Goal: Complete application form

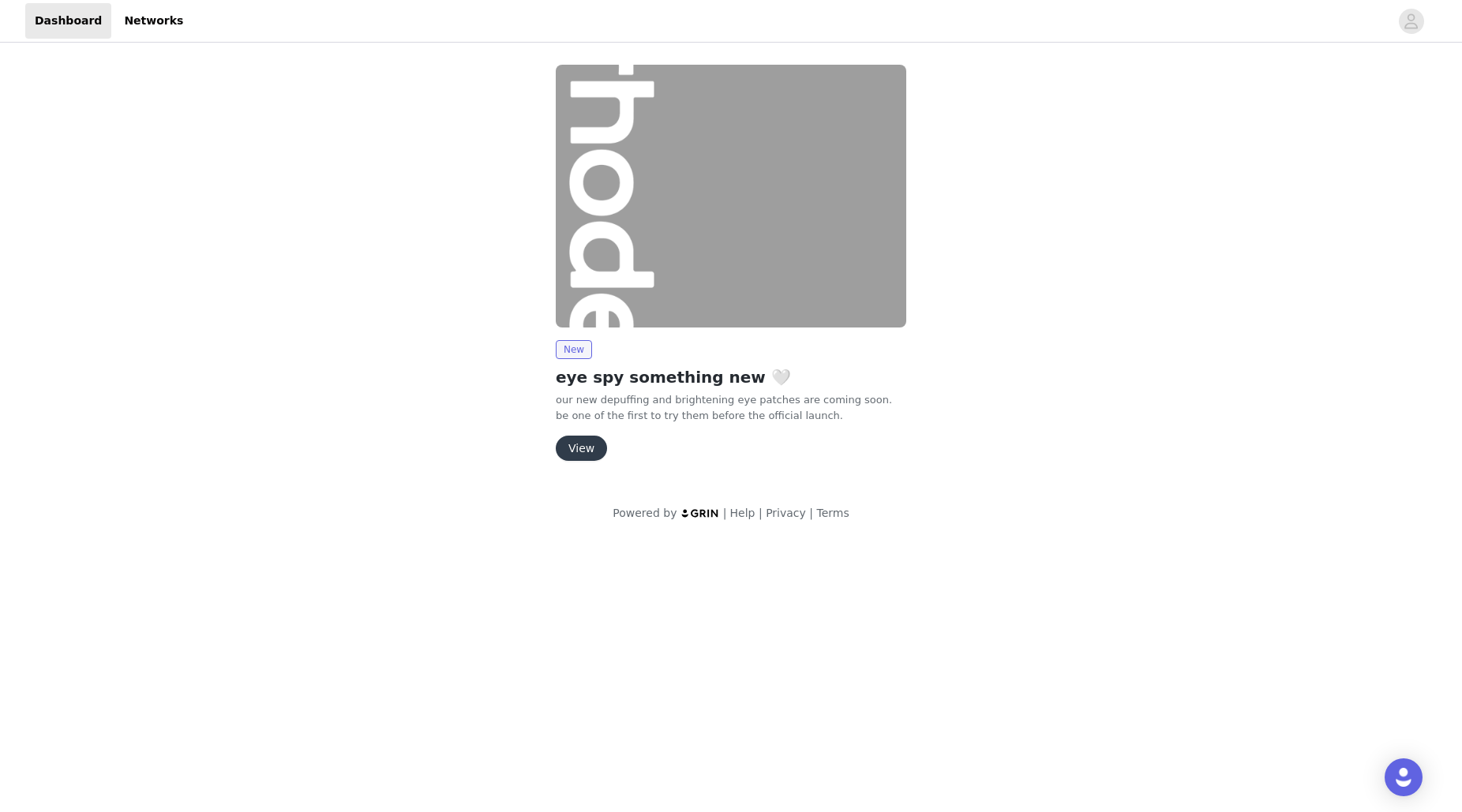
click at [580, 455] on button "View" at bounding box center [580, 448] width 51 height 25
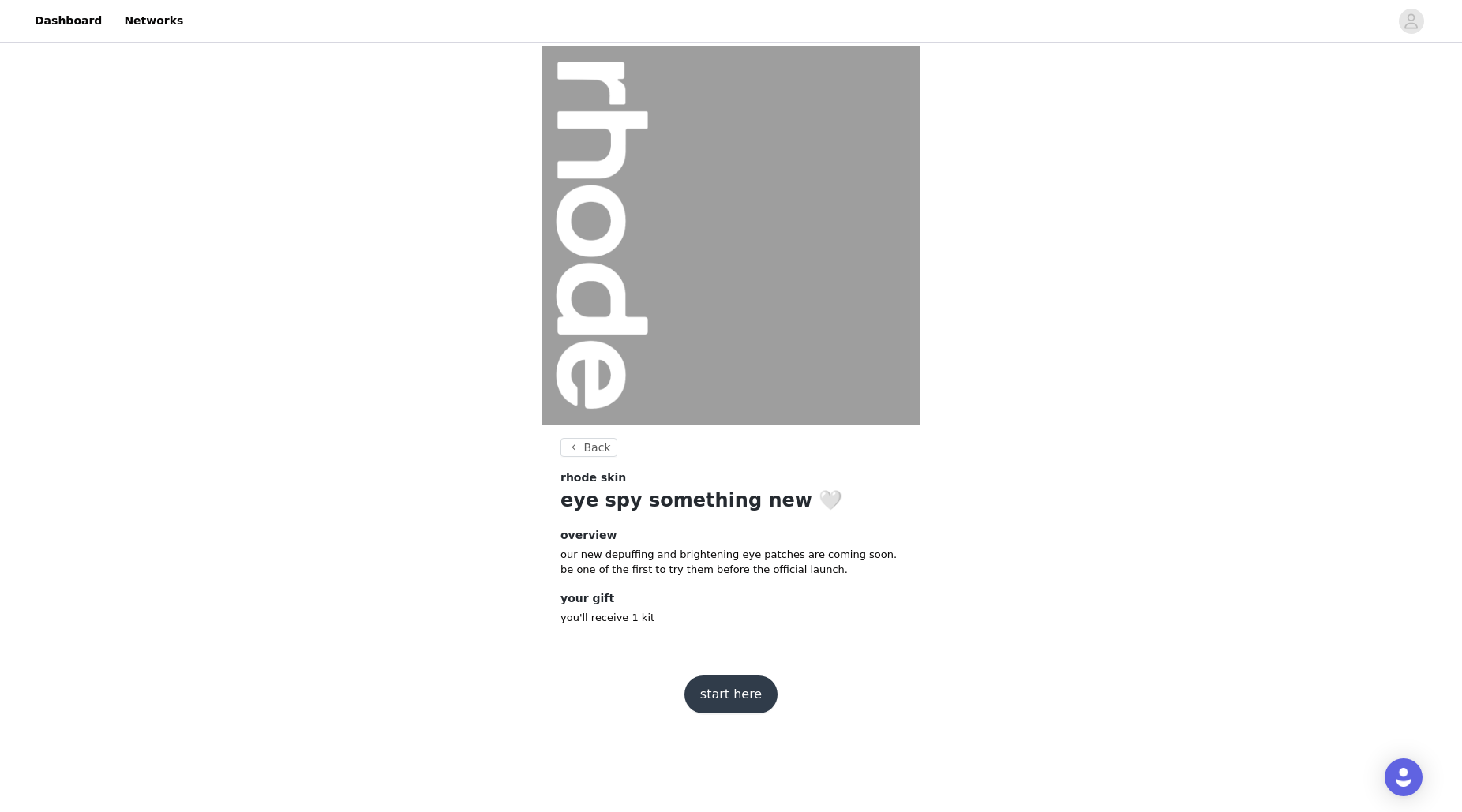
click at [750, 698] on button "start here" at bounding box center [731, 694] width 93 height 38
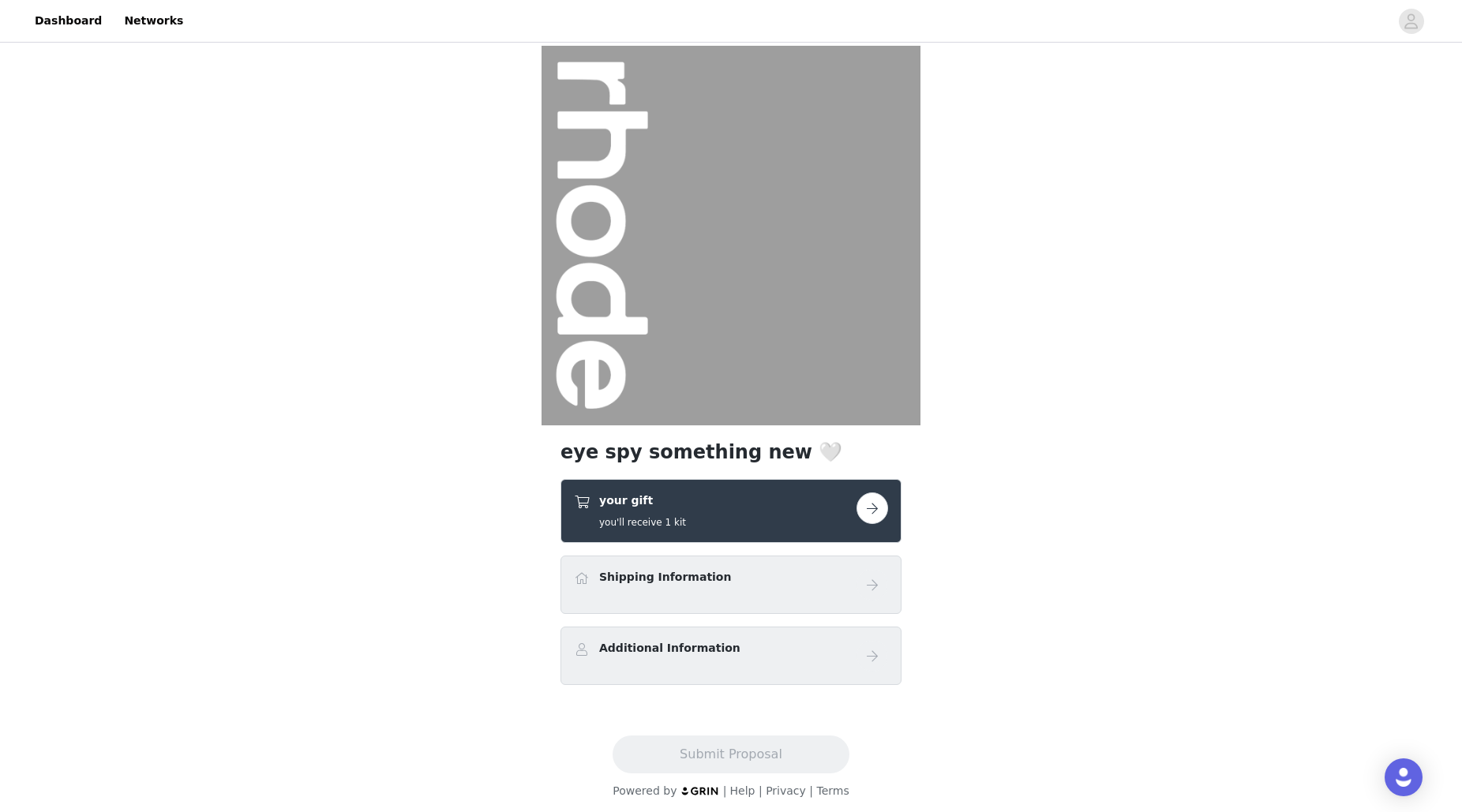
scroll to position [2, 0]
click at [779, 526] on div "your gift you'll receive 1 kit" at bounding box center [715, 508] width 283 height 37
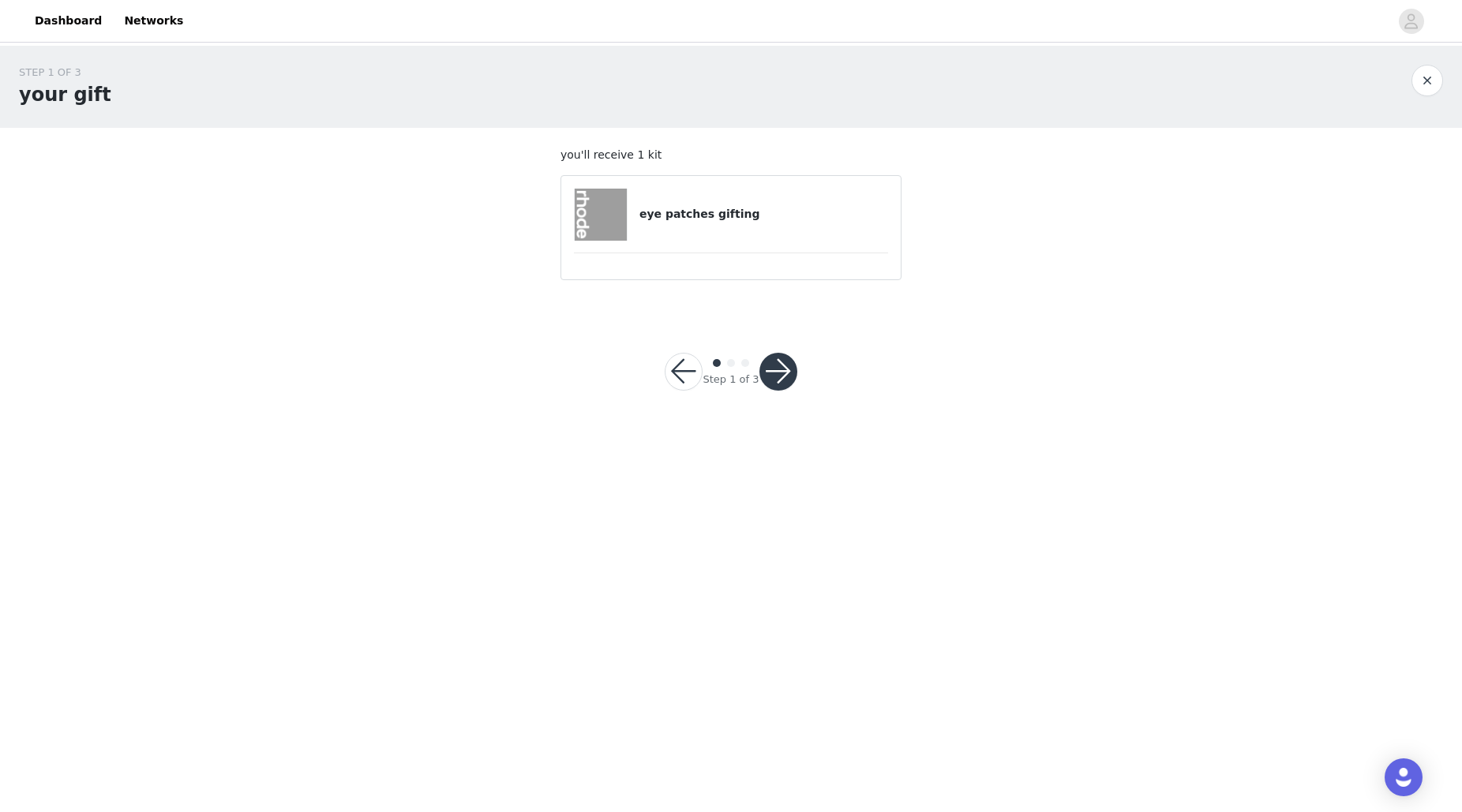
click at [731, 187] on article "eye patches gifting" at bounding box center [731, 227] width 341 height 105
click at [732, 207] on h4 "eye patches gifting" at bounding box center [764, 214] width 249 height 16
click at [770, 374] on button "button" at bounding box center [778, 372] width 38 height 38
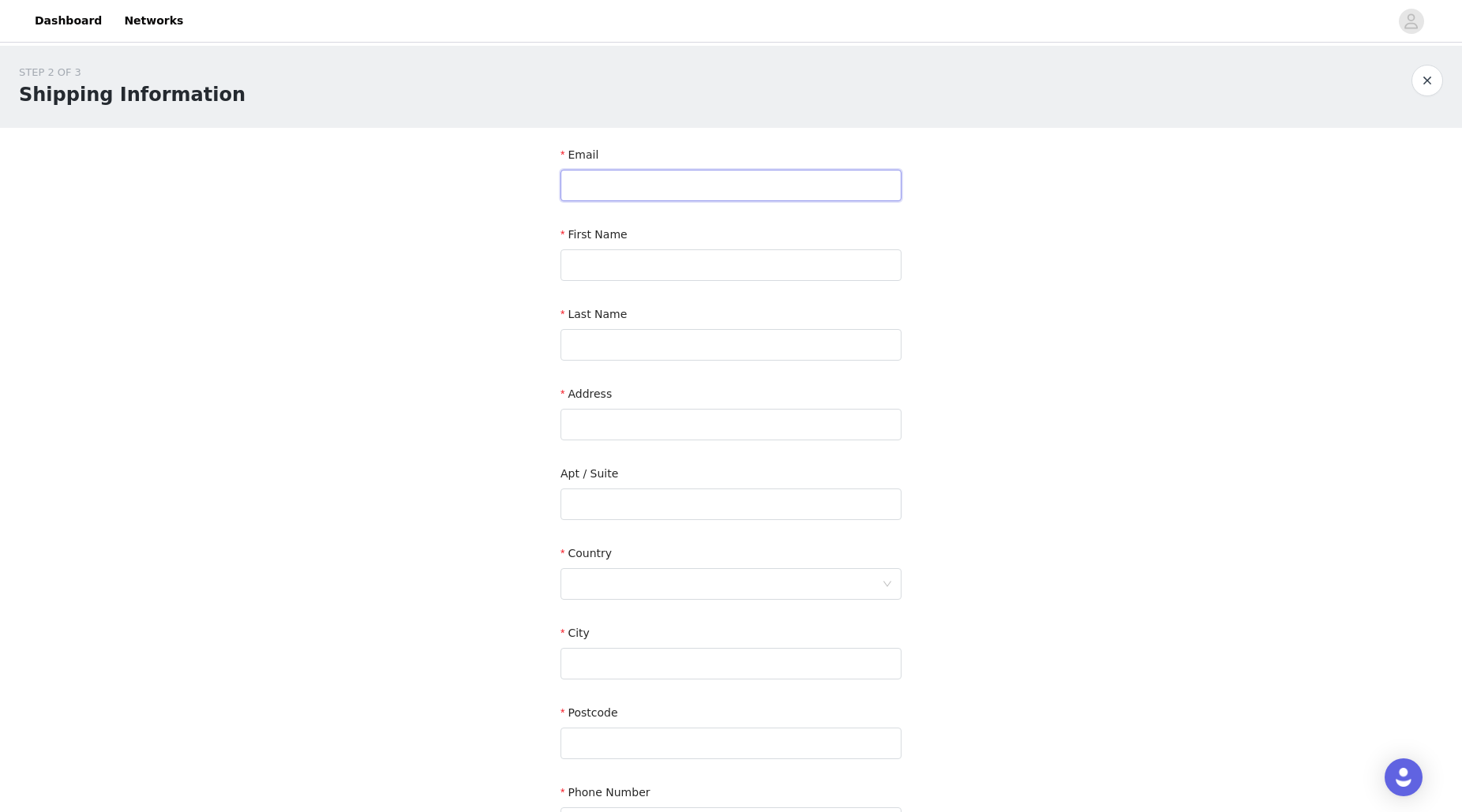
click at [629, 179] on input "text" at bounding box center [731, 185] width 341 height 31
click at [692, 222] on form "Email First Name Last Name Address Apt / Suite Country City Postcode Phone Numb…" at bounding box center [731, 490] width 341 height 698
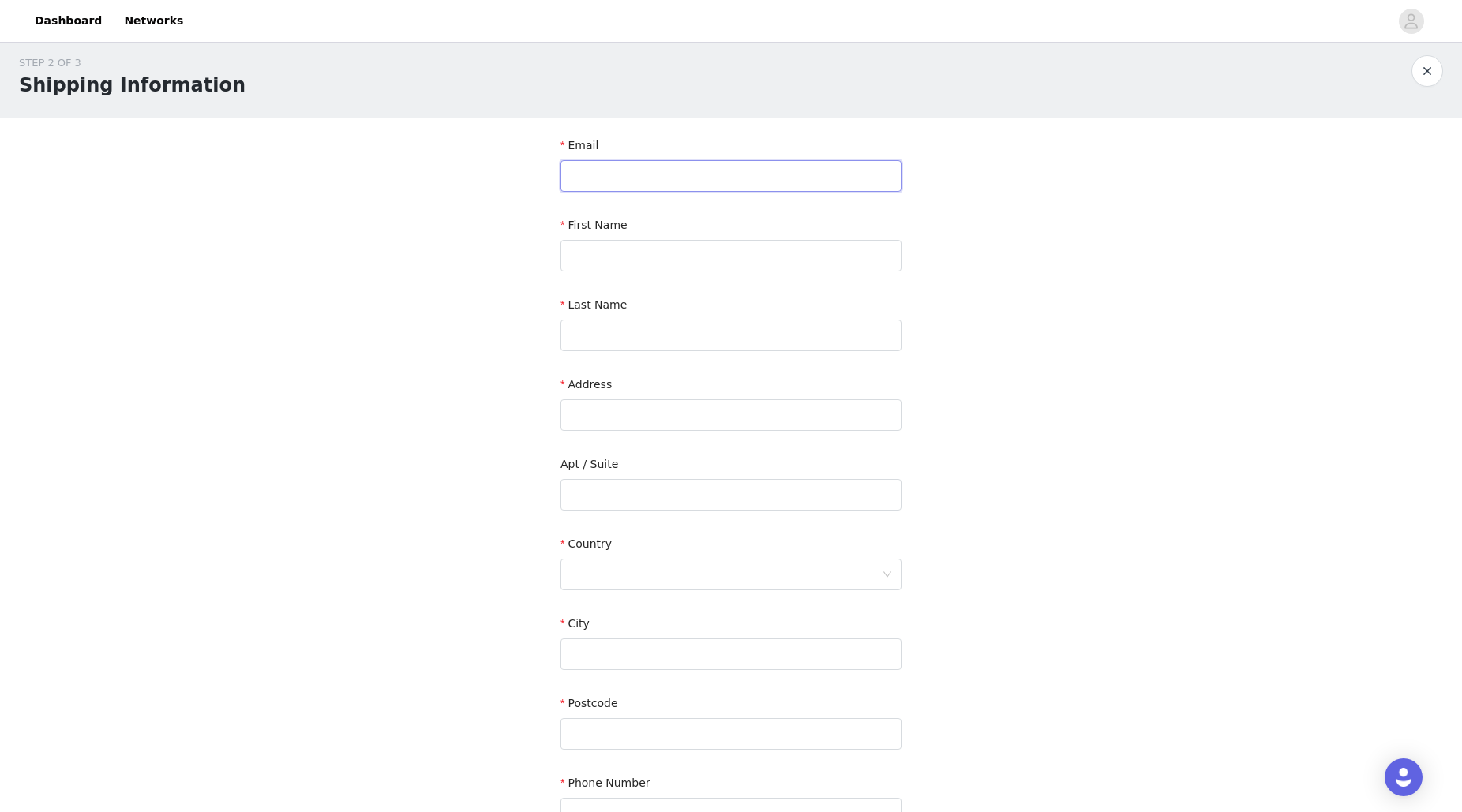
click at [631, 185] on input "text" at bounding box center [731, 175] width 341 height 31
type input "[EMAIL_ADDRESS][DOMAIN_NAME]"
type input "Mathusha"
type input "Thurairajasingam"
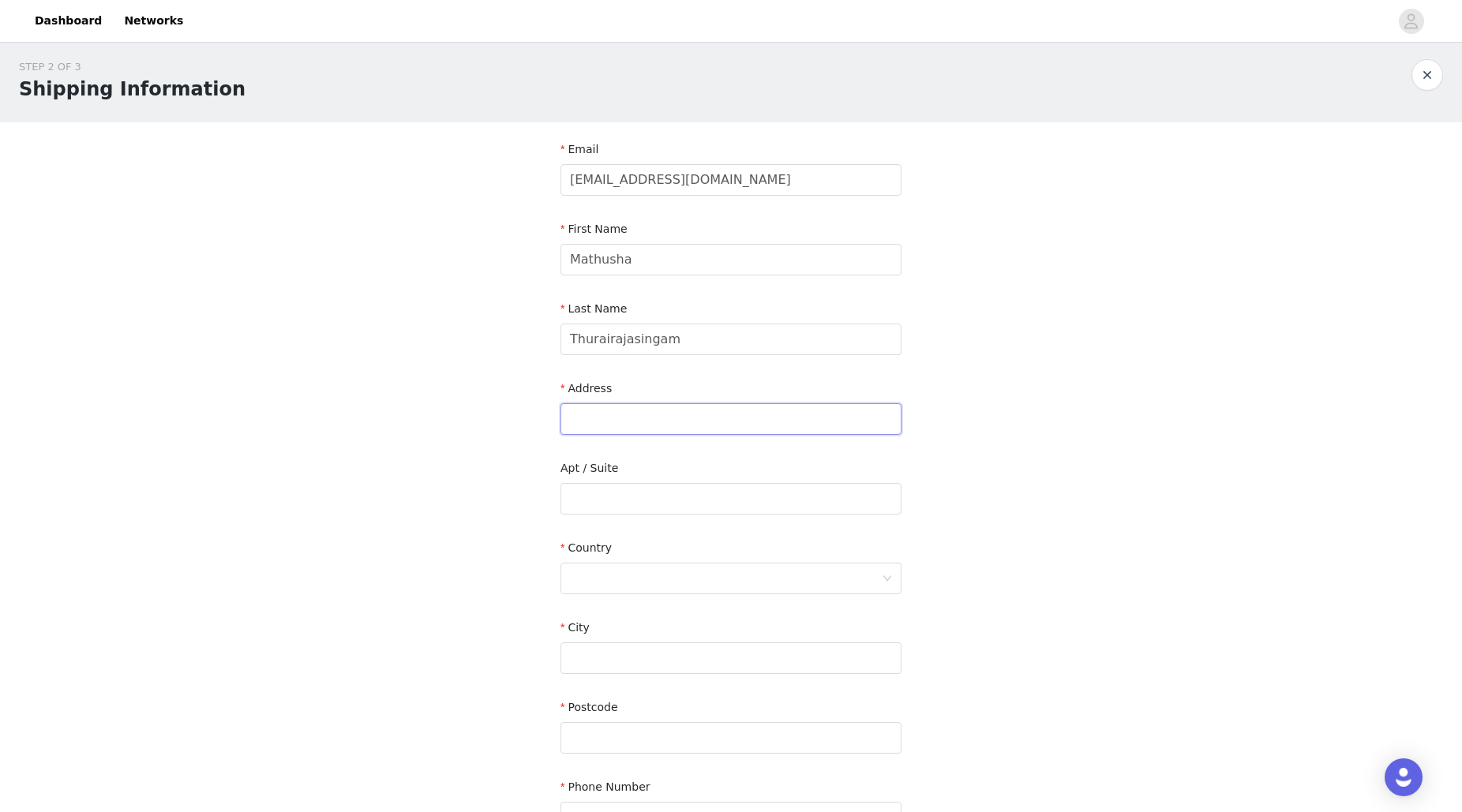
type input "1548 Chemin O'Neil"
type input "[GEOGRAPHIC_DATA]"
type input "H7S 1K8"
type input "4389947345"
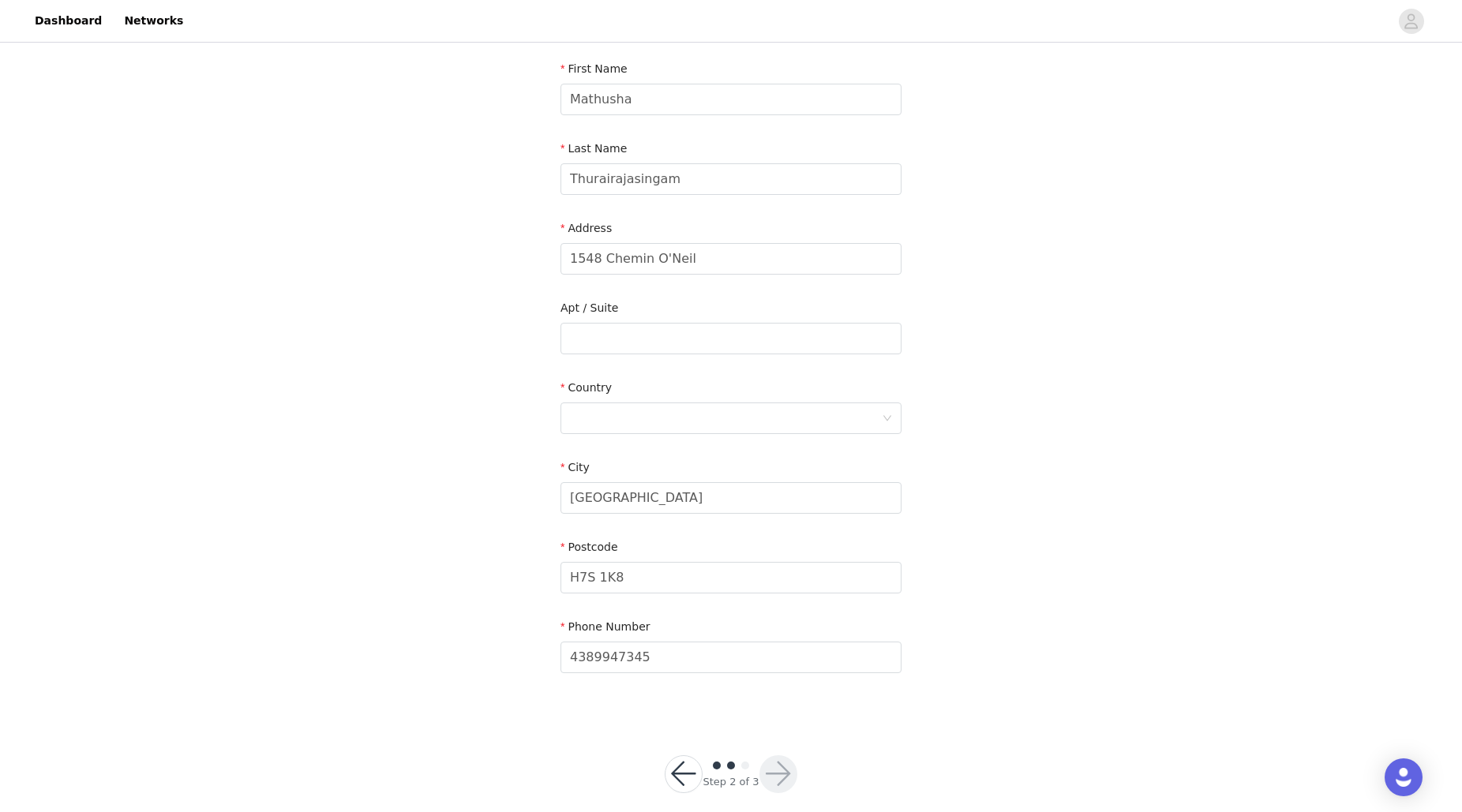
scroll to position [184, 0]
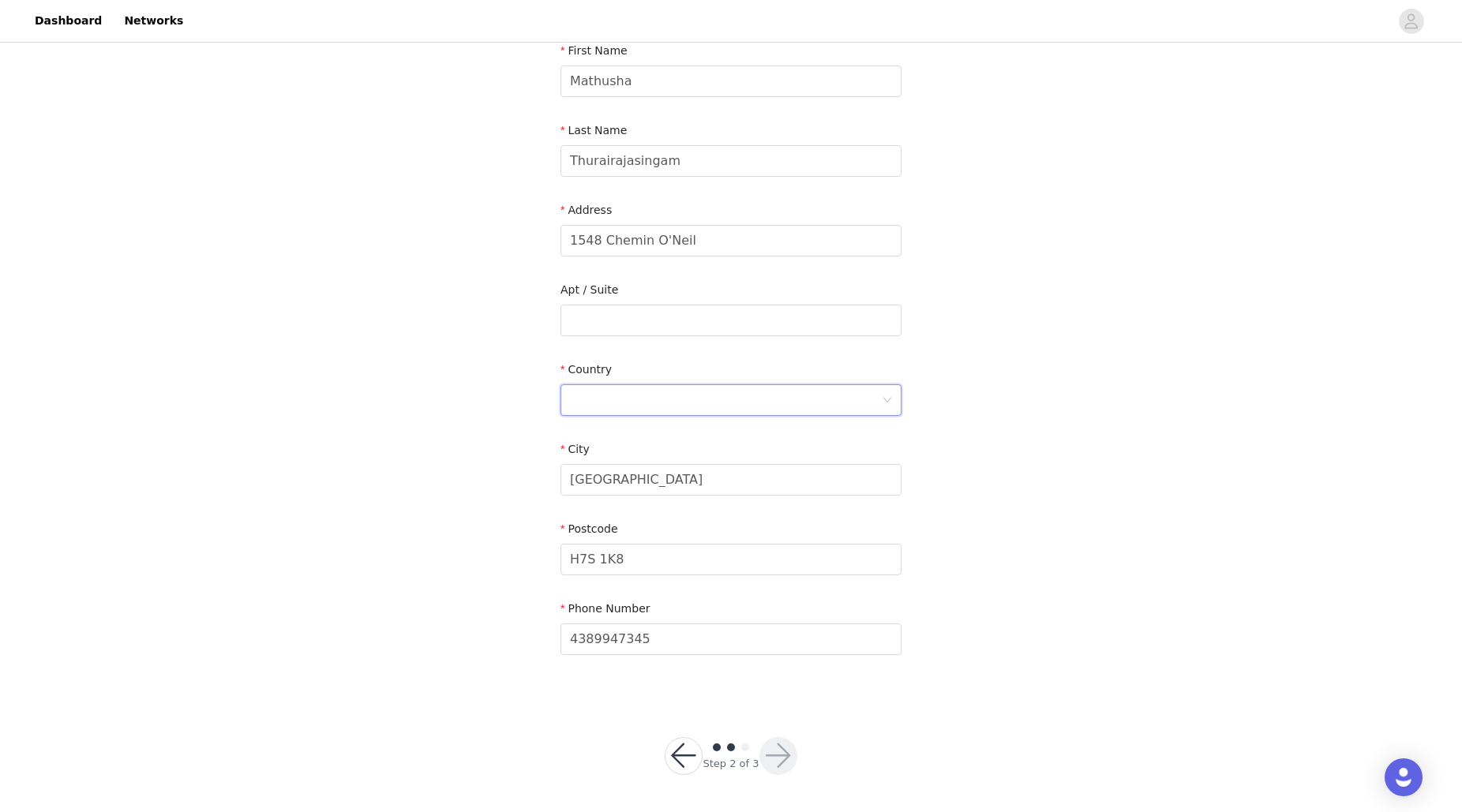
click at [778, 398] on div at bounding box center [725, 400] width 312 height 30
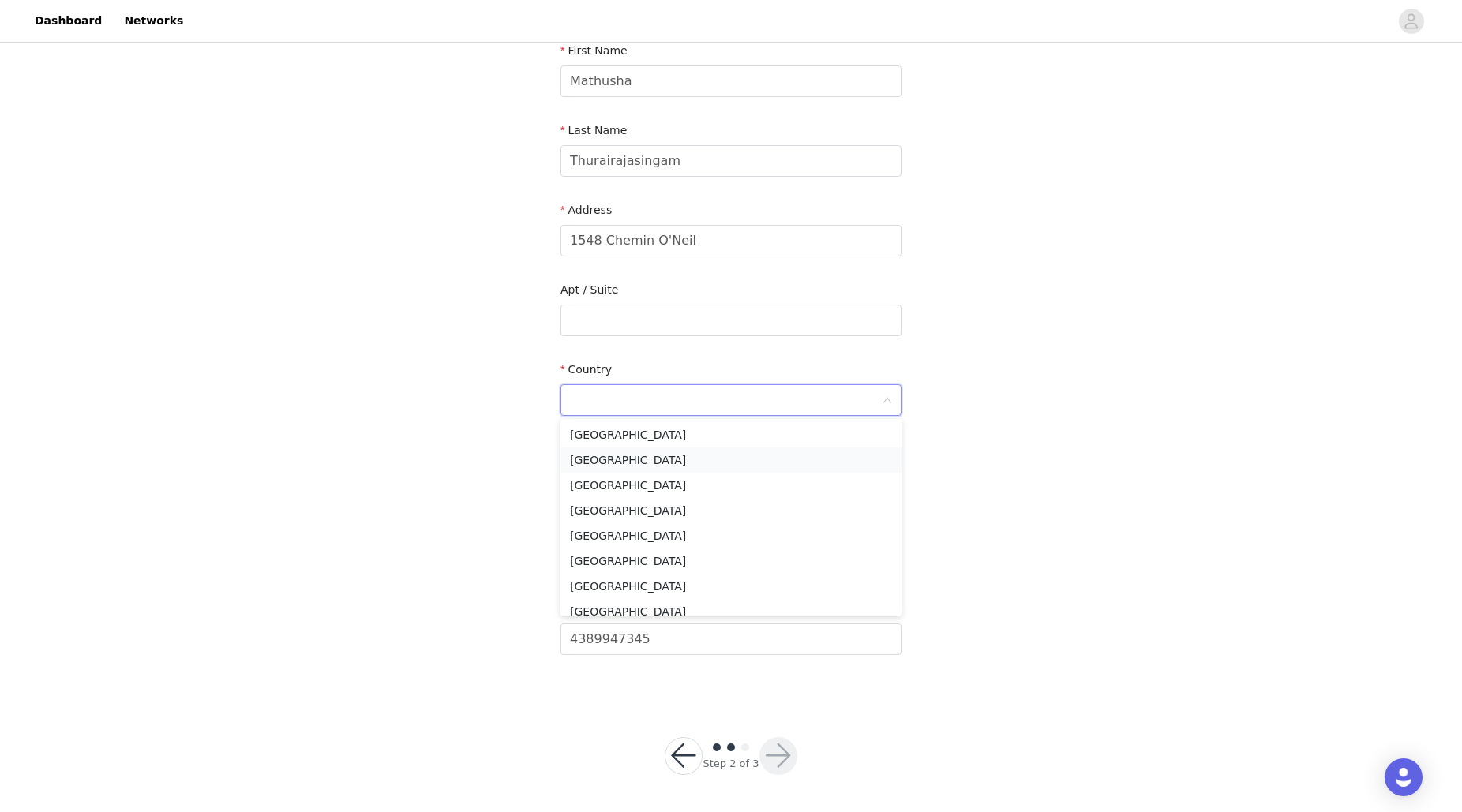
click at [634, 454] on li "[GEOGRAPHIC_DATA]" at bounding box center [731, 460] width 341 height 25
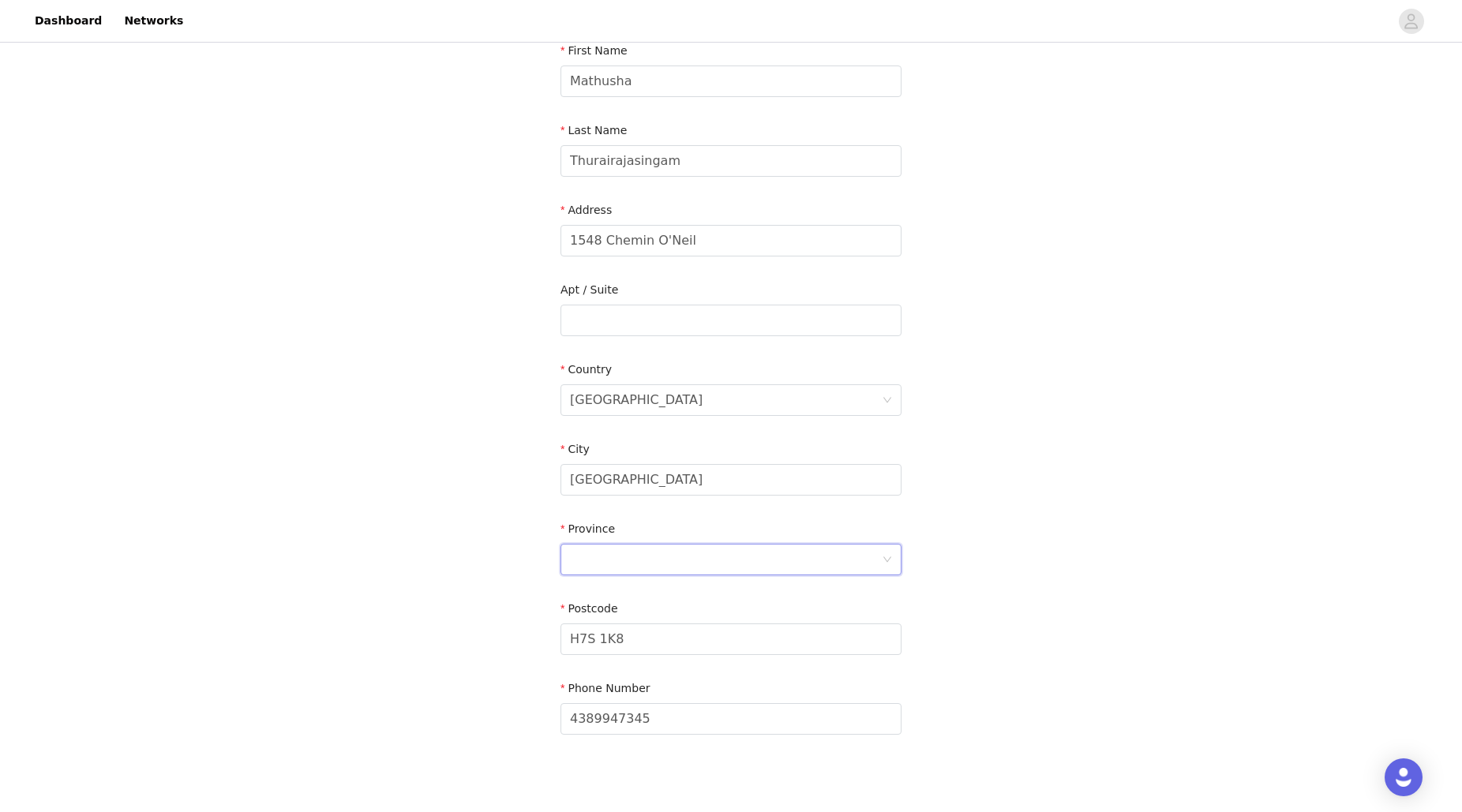
click at [757, 564] on div at bounding box center [725, 559] width 312 height 30
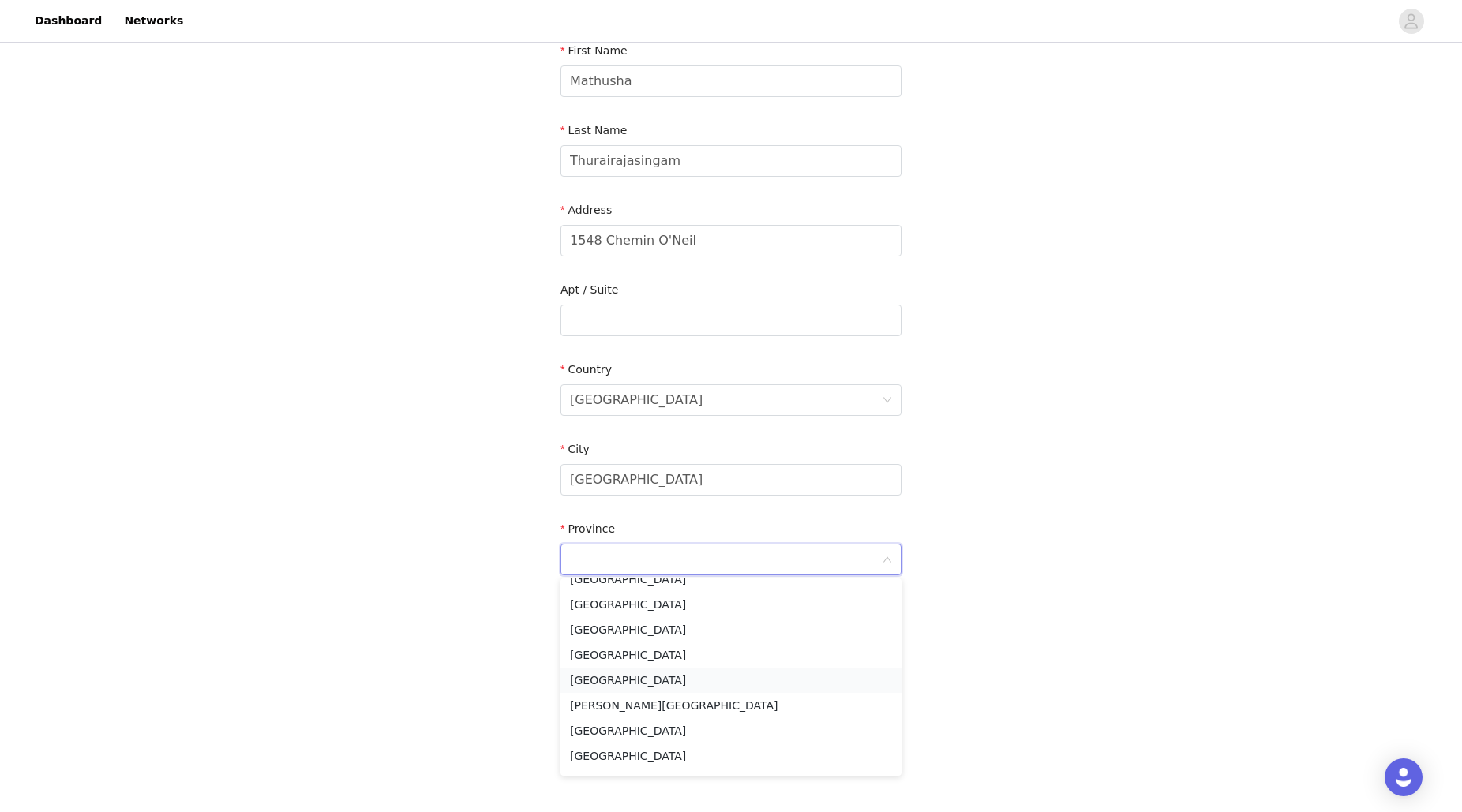
scroll to position [117, 0]
click at [630, 728] on li "[GEOGRAPHIC_DATA]" at bounding box center [731, 730] width 341 height 25
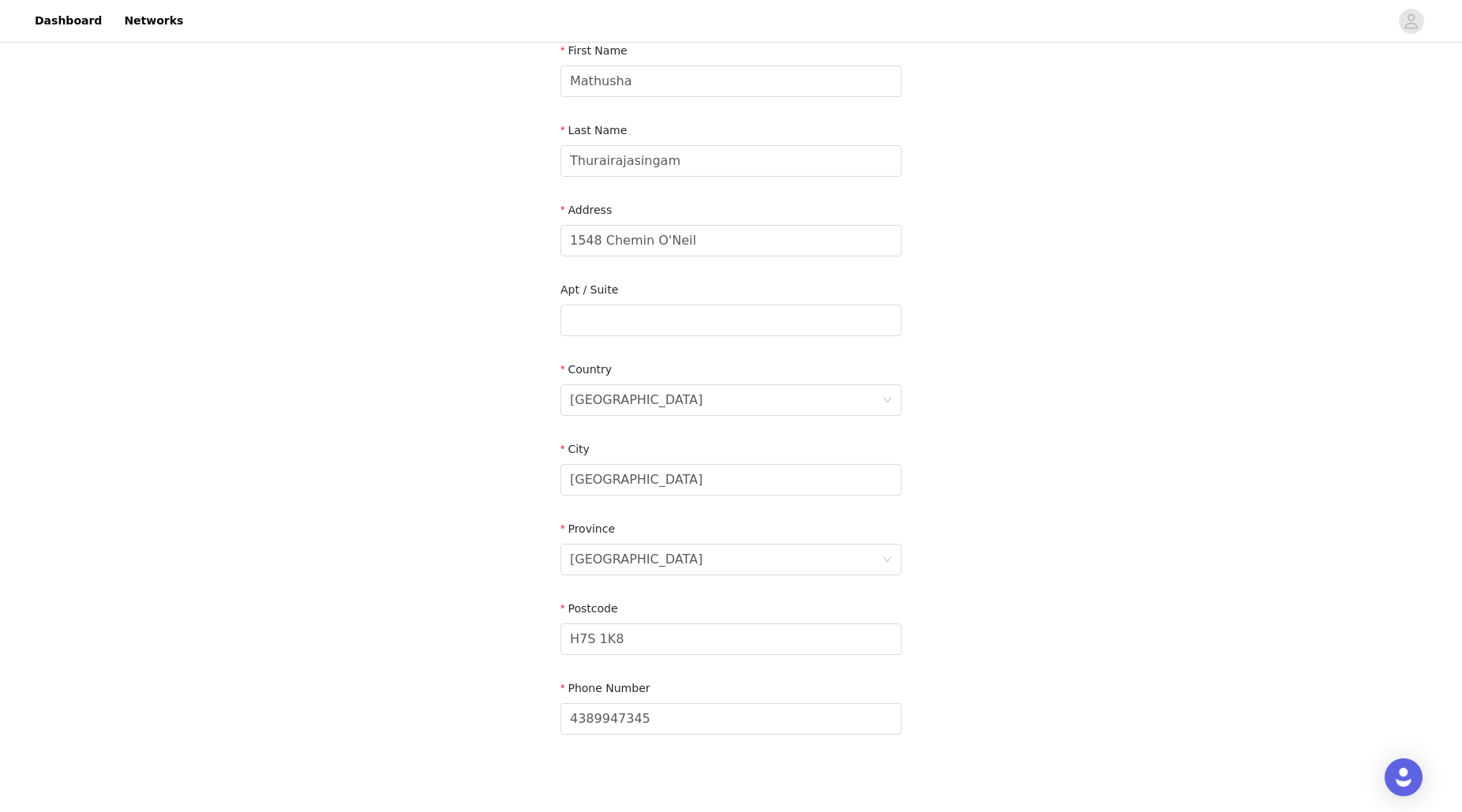
scroll to position [263, 0]
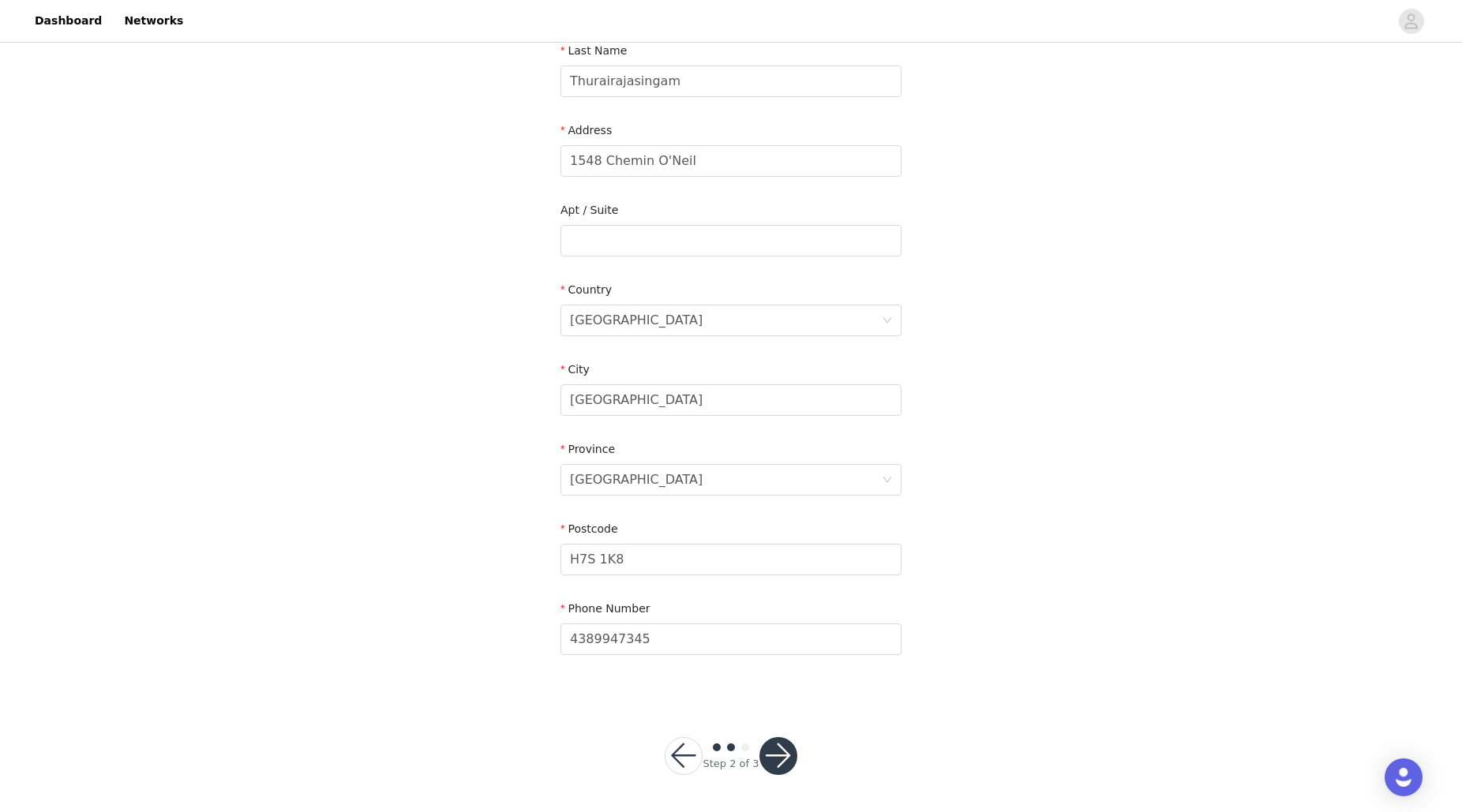
click at [779, 763] on button "button" at bounding box center [778, 756] width 38 height 38
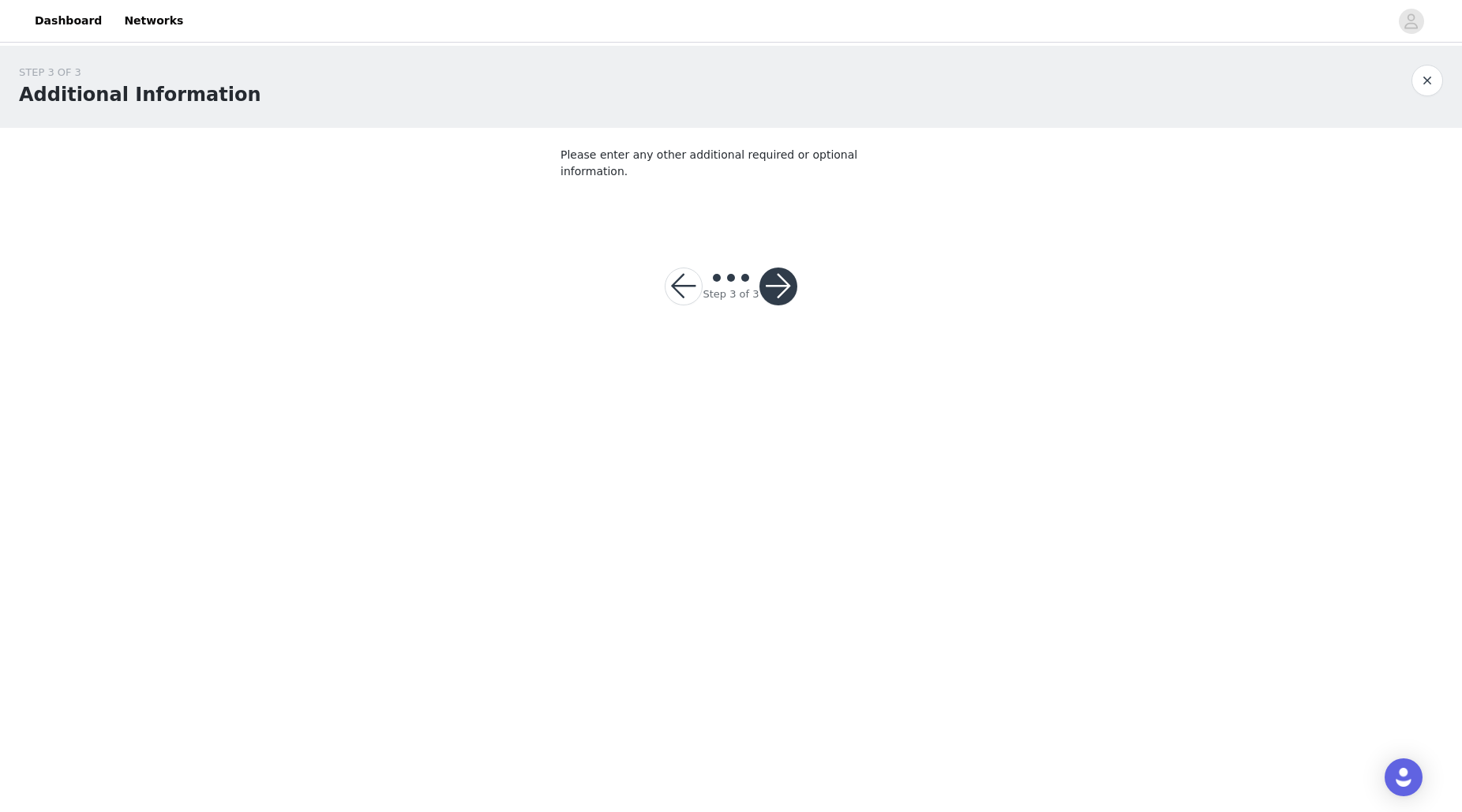
click at [775, 273] on button "button" at bounding box center [778, 287] width 38 height 38
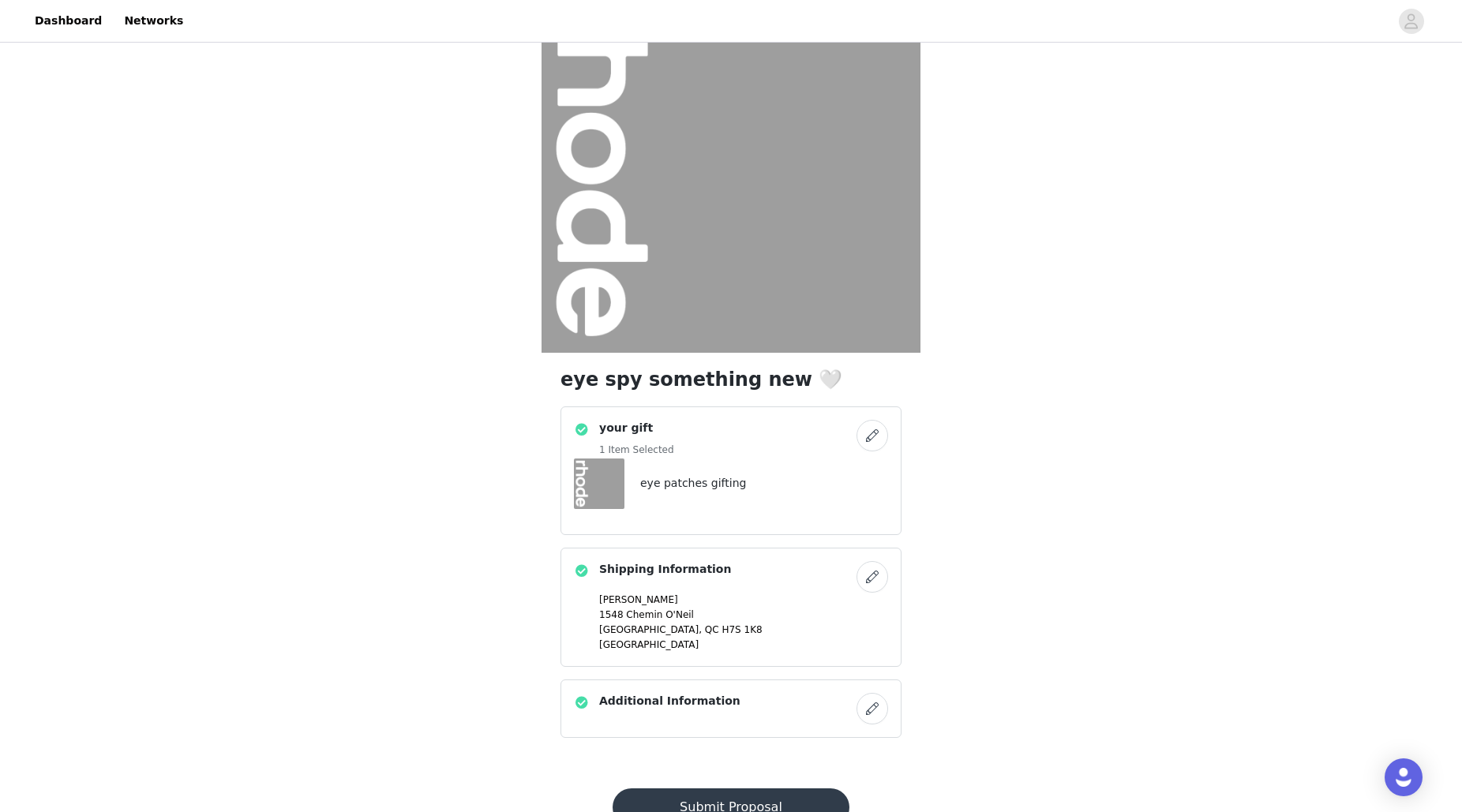
scroll to position [131, 0]
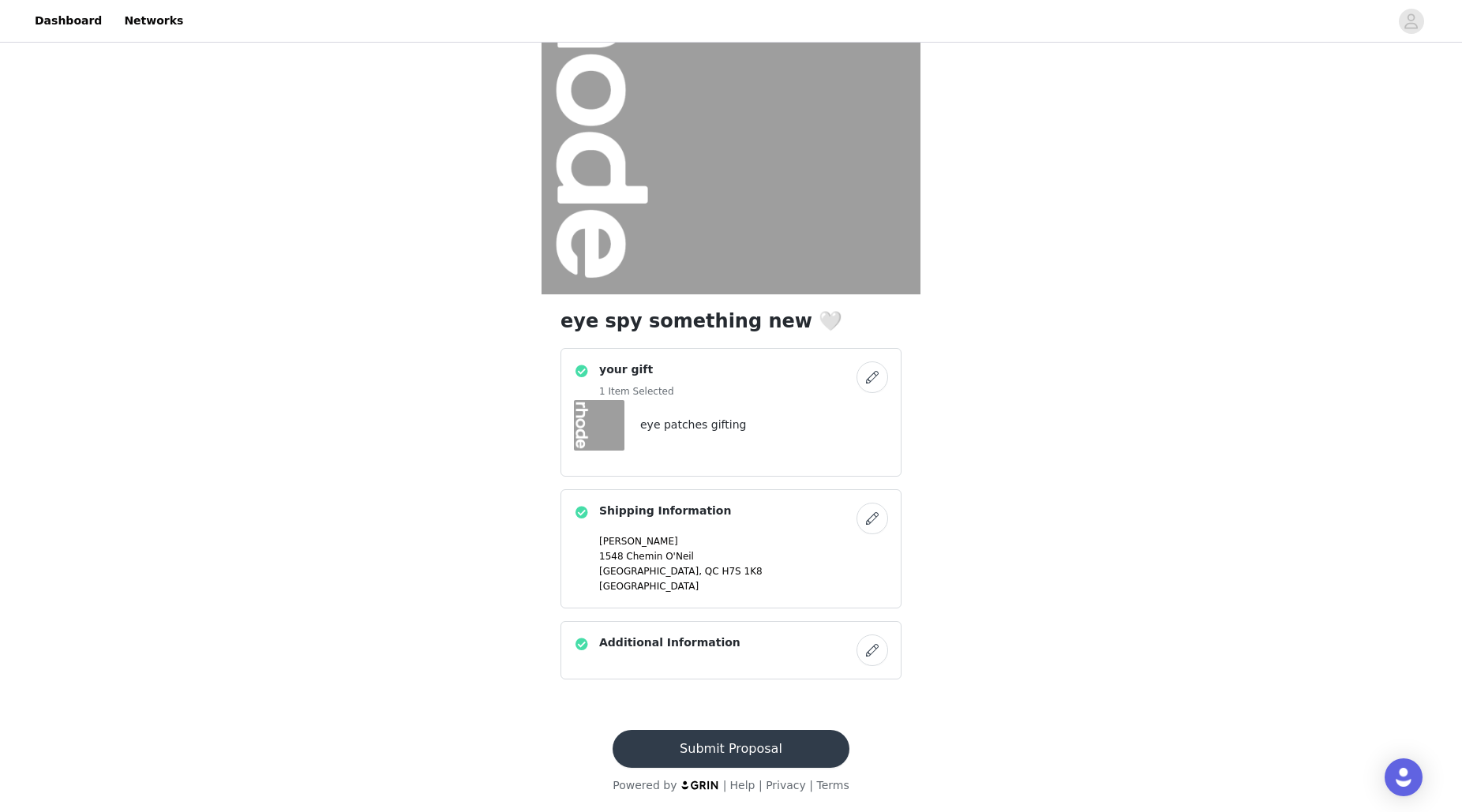
click at [787, 749] on button "Submit Proposal" at bounding box center [731, 749] width 236 height 38
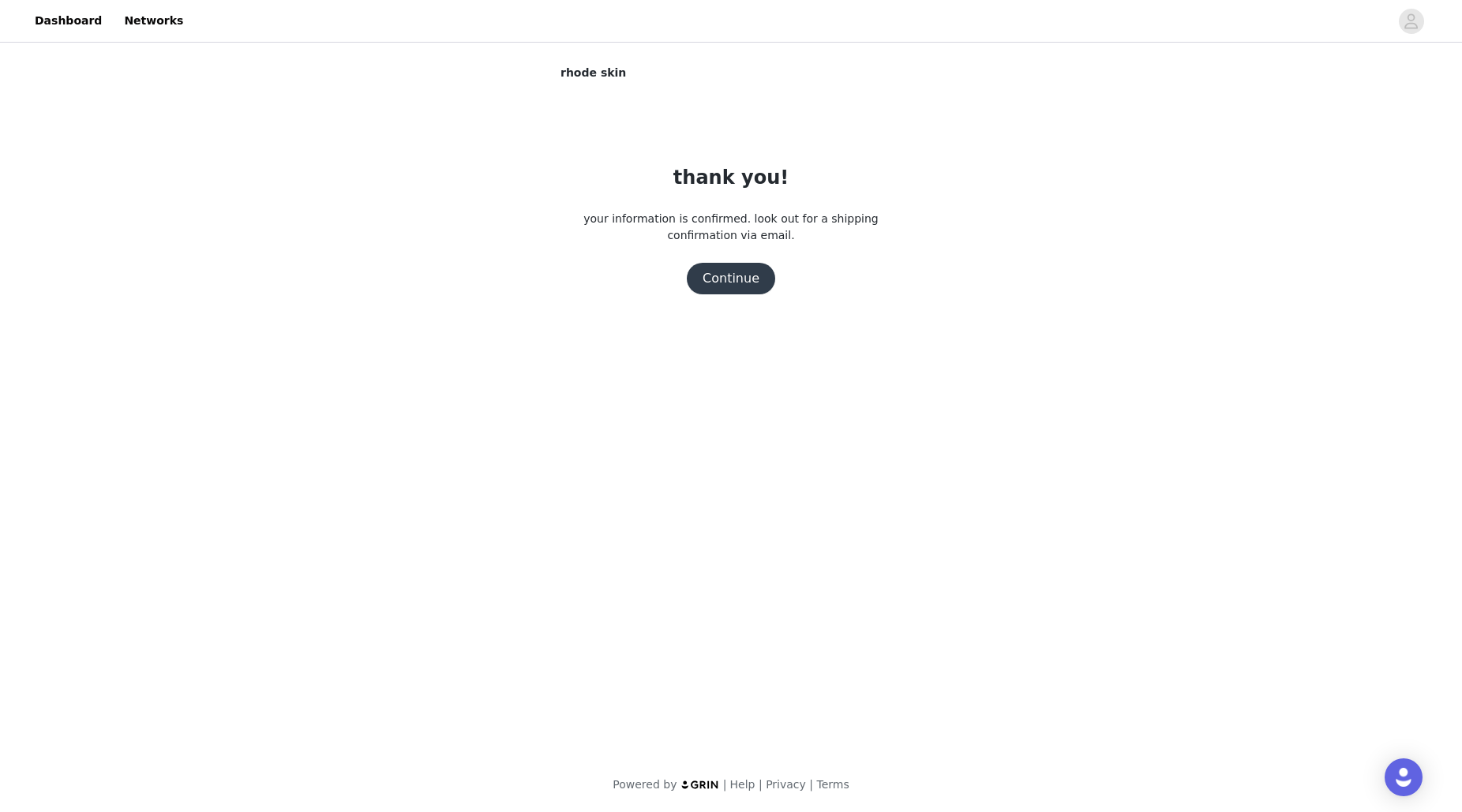
click at [731, 278] on button "Continue" at bounding box center [731, 278] width 88 height 31
